Goal: Information Seeking & Learning: Learn about a topic

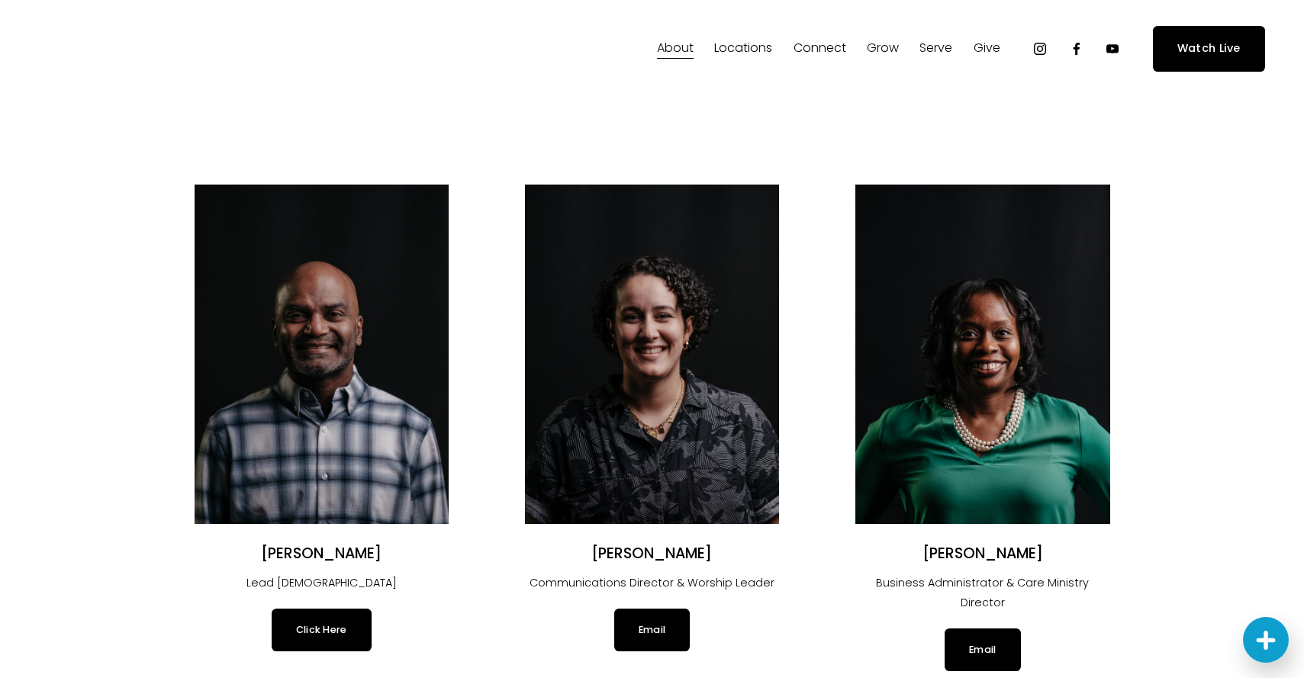
click at [0, 0] on span "Sermons" at bounding box center [0, 0] width 0 height 0
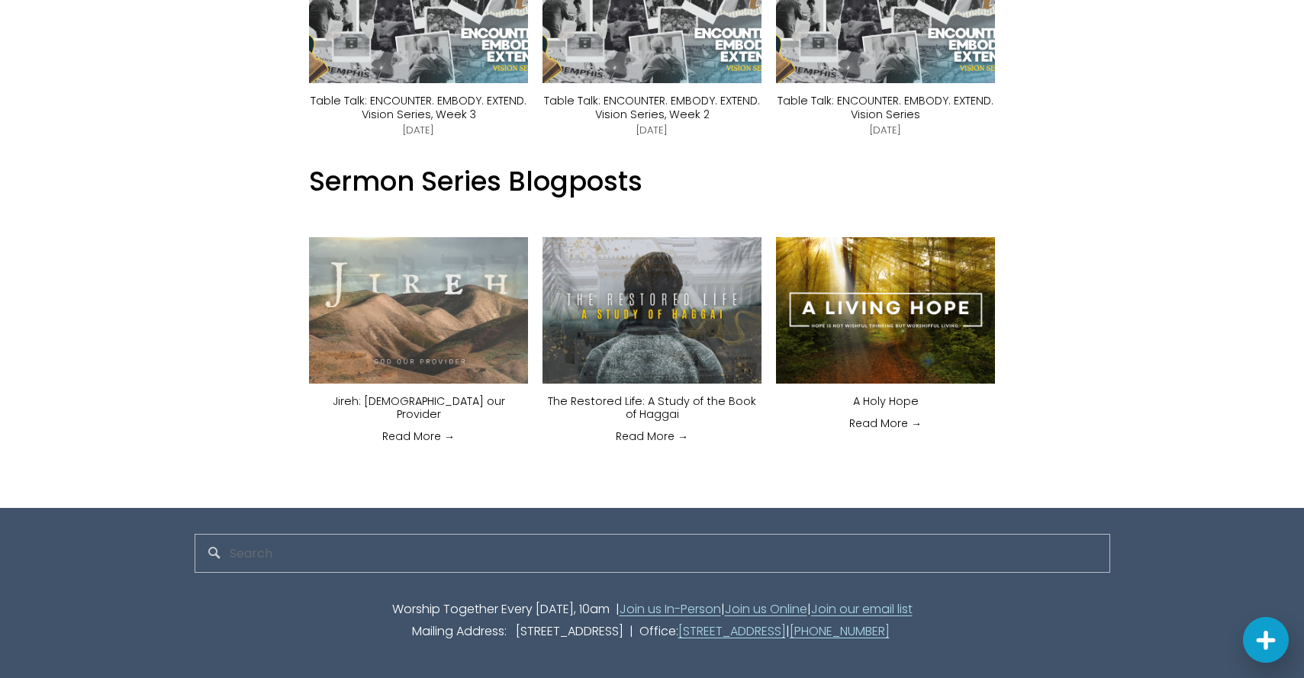
scroll to position [1229, 0]
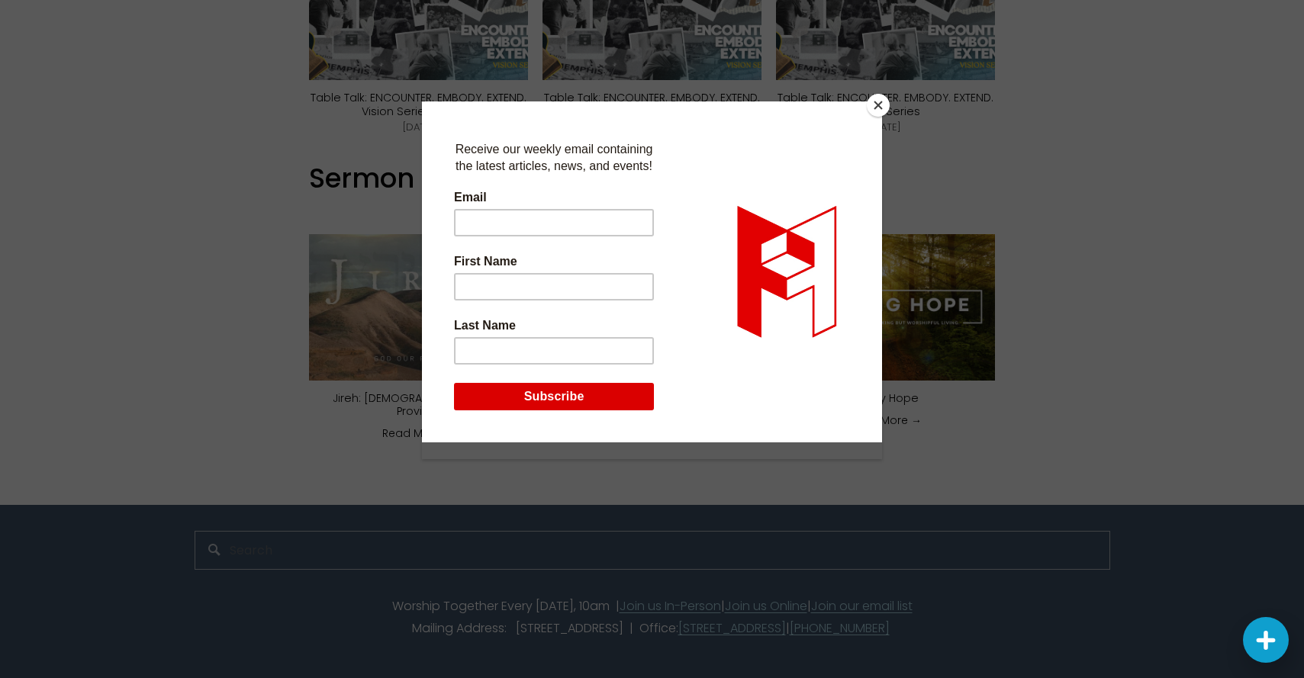
click at [880, 106] on button "Close" at bounding box center [878, 105] width 23 height 23
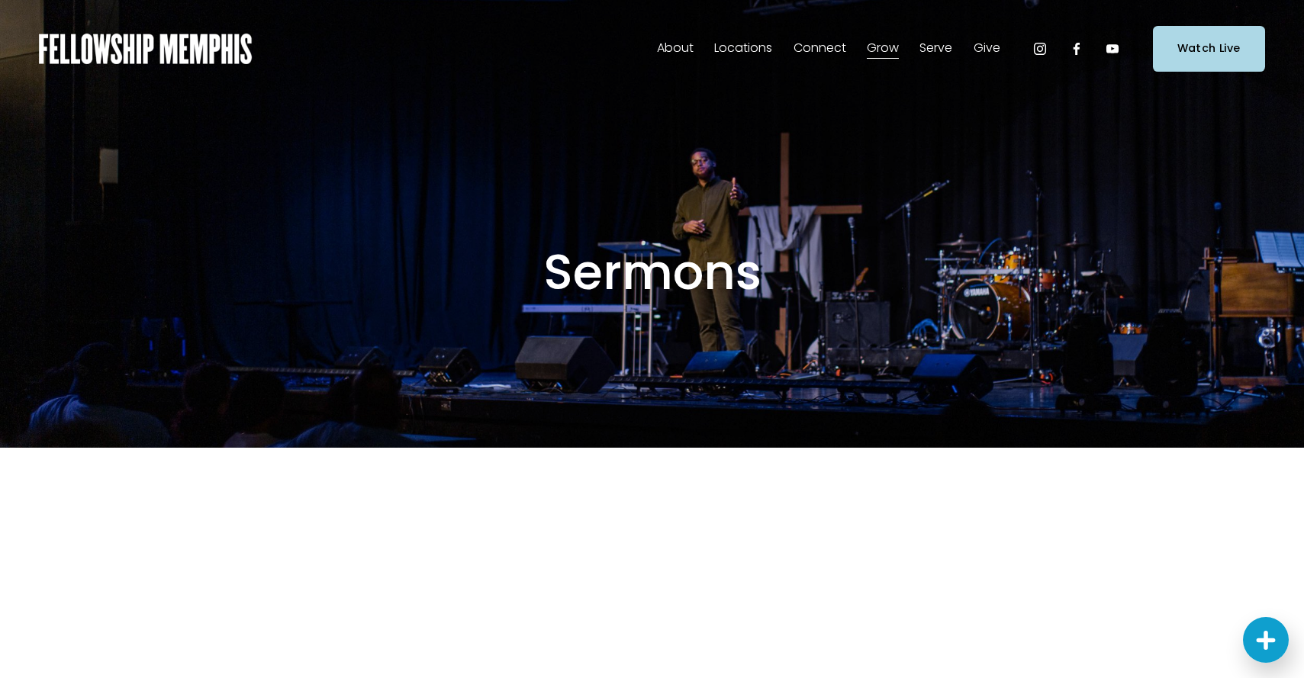
scroll to position [0, 0]
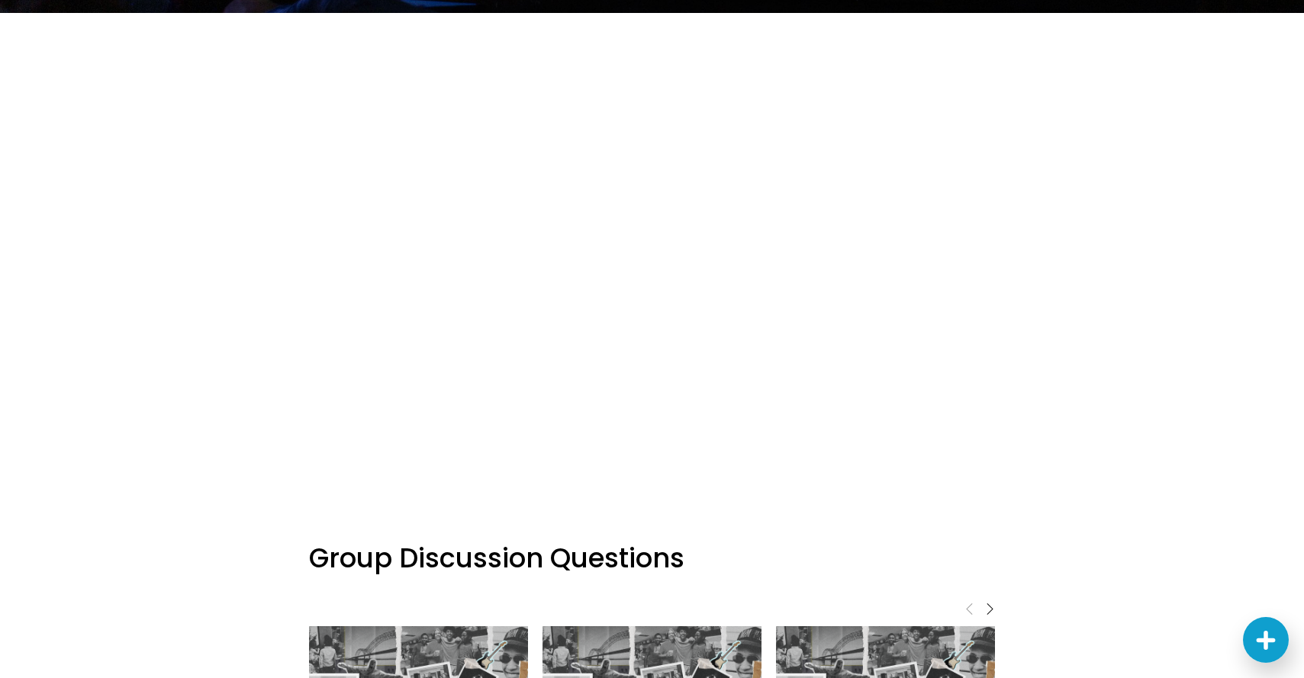
scroll to position [445, 0]
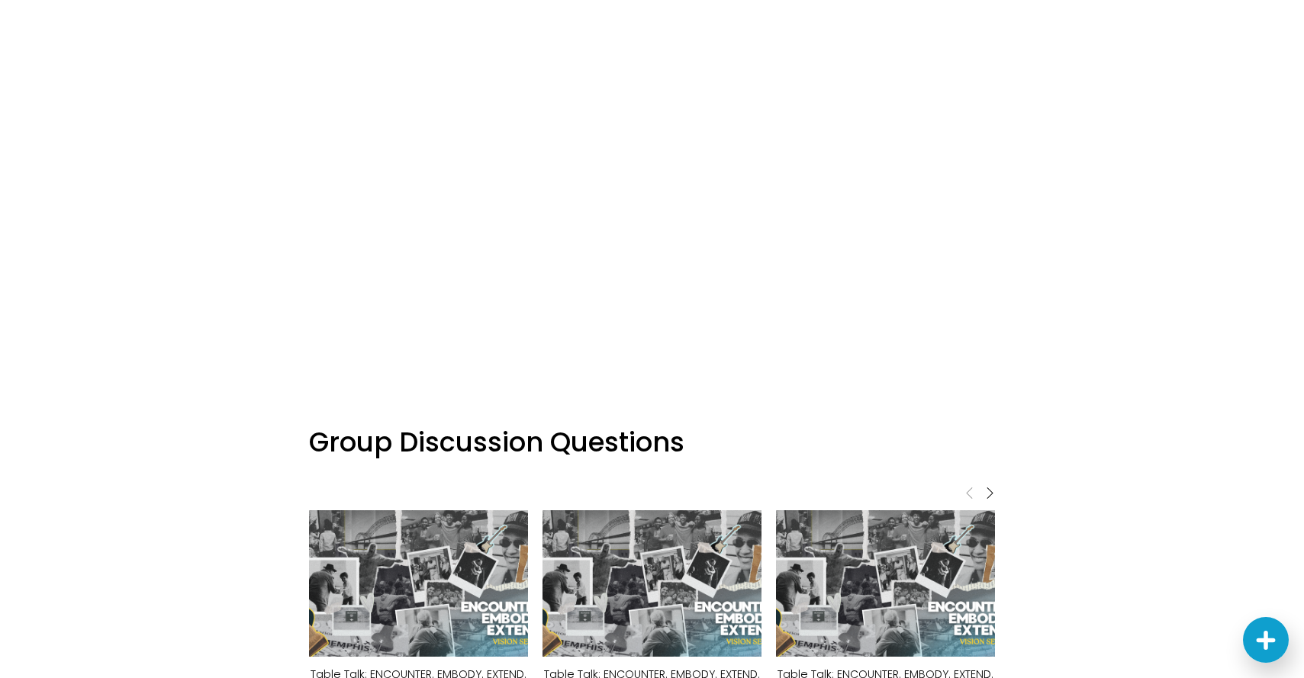
scroll to position [584, 0]
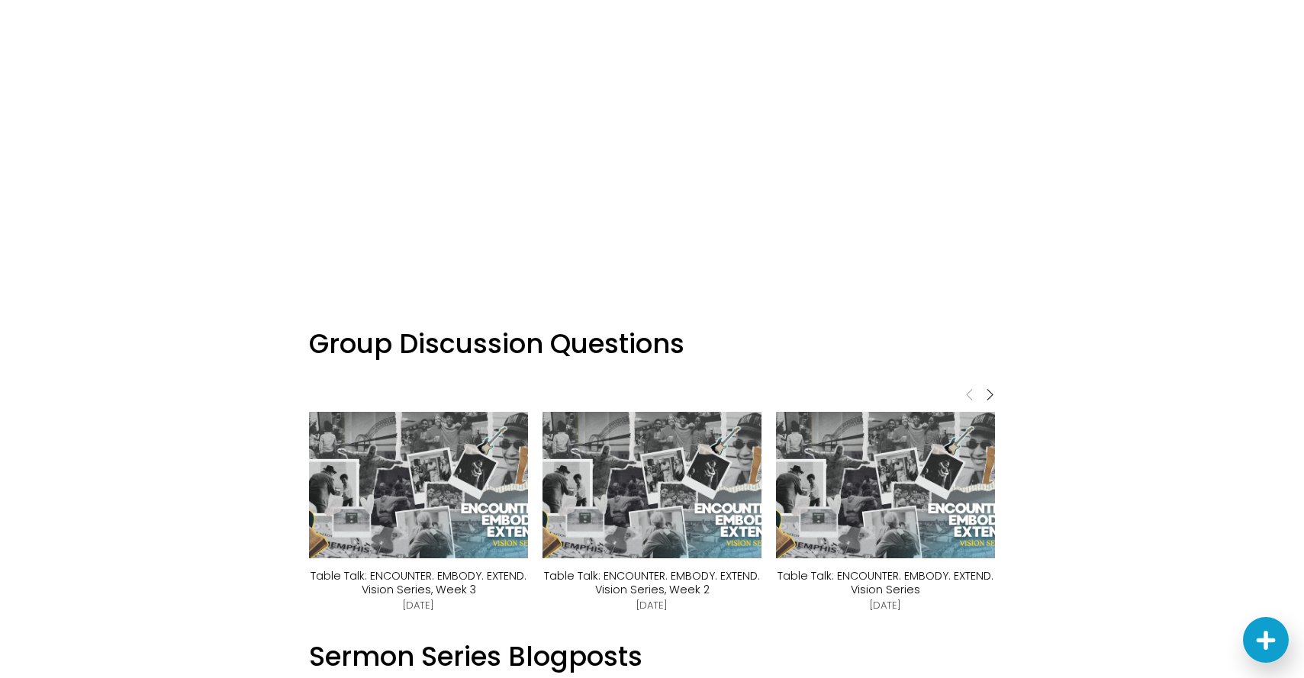
scroll to position [618, 0]
